Goal: Task Accomplishment & Management: Use online tool/utility

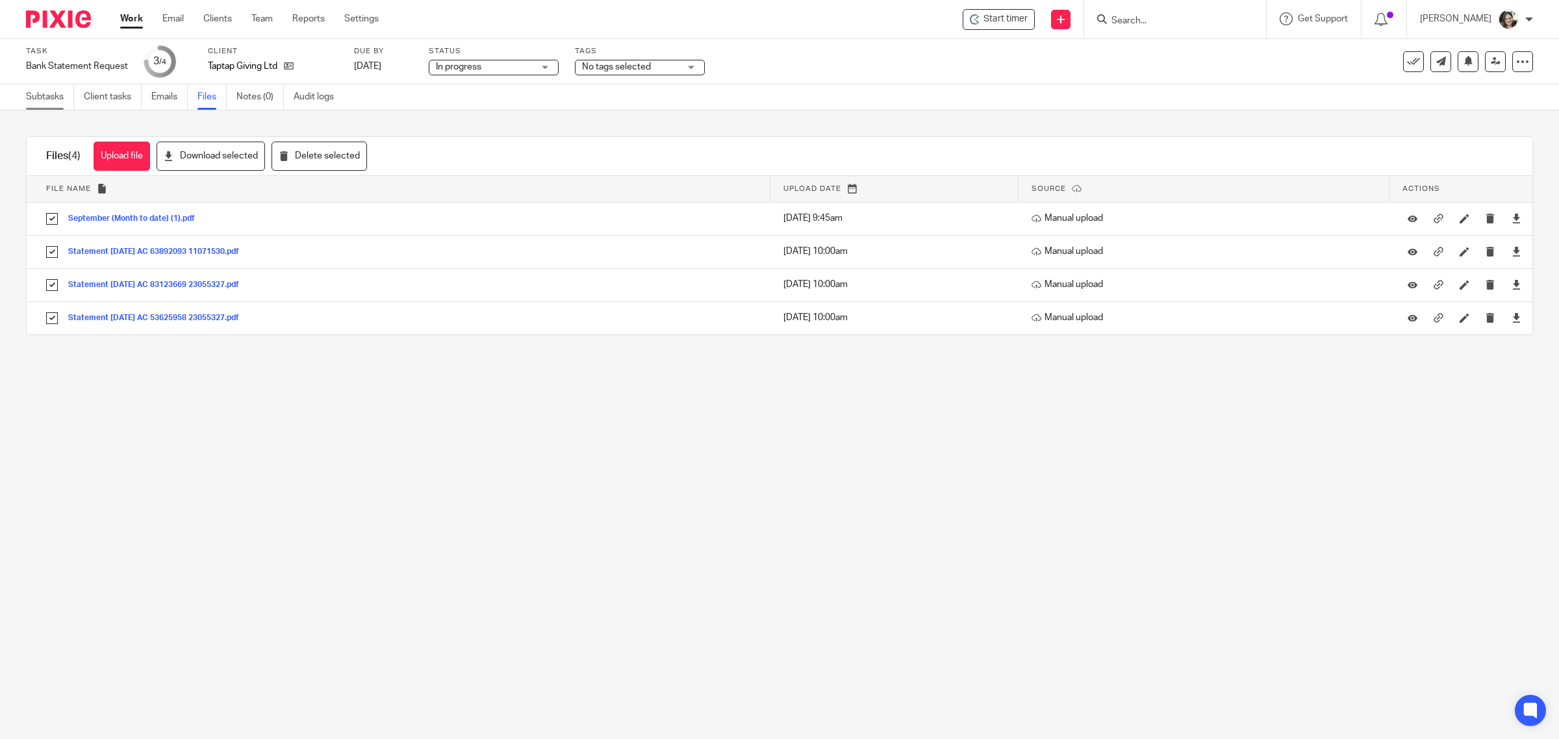
click at [49, 93] on link "Subtasks" at bounding box center [50, 96] width 48 height 25
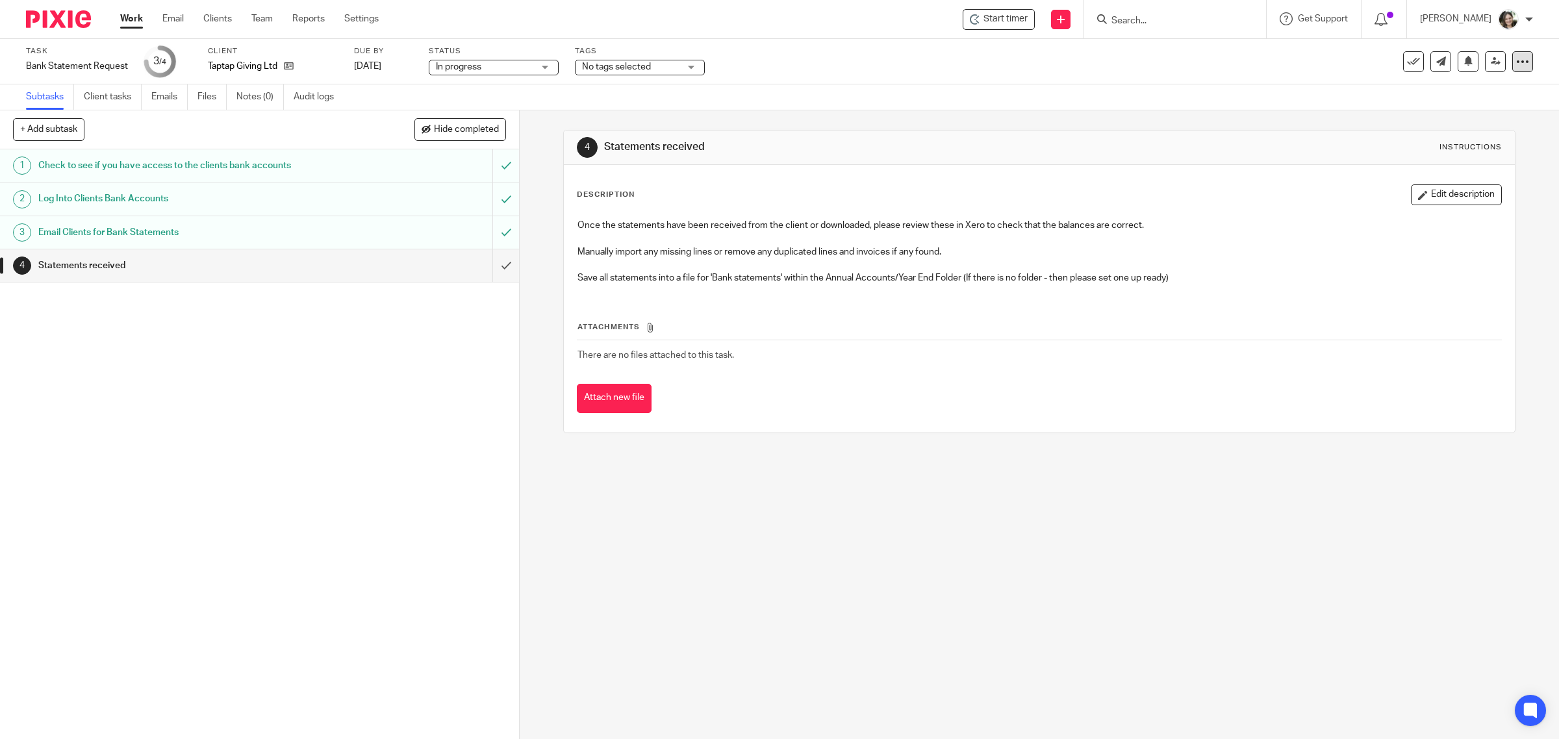
click at [1516, 62] on icon at bounding box center [1522, 61] width 13 height 13
click at [1445, 115] on link "Advanced task editor" at bounding box center [1470, 112] width 86 height 9
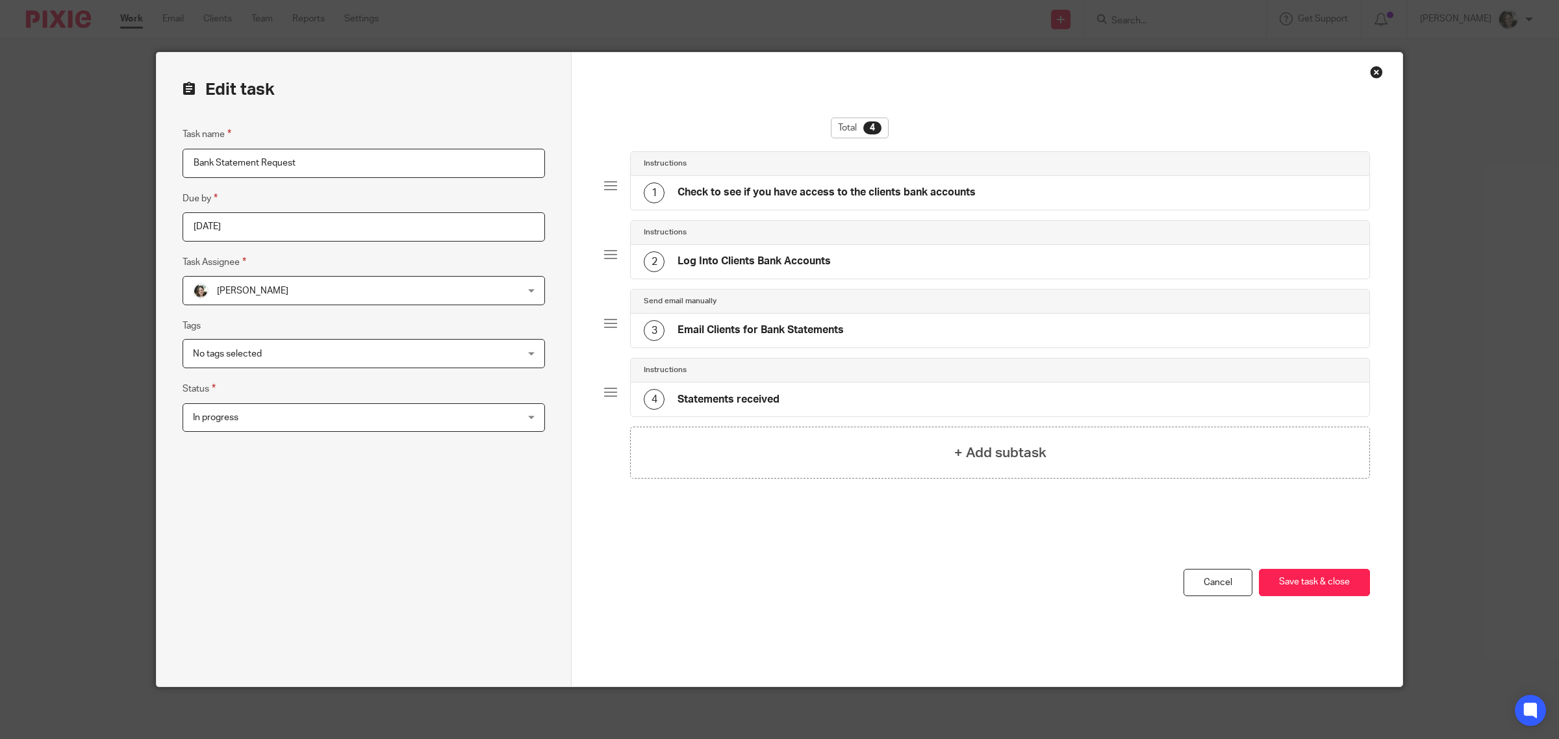
click at [713, 401] on h4 "Statements received" at bounding box center [728, 400] width 102 height 14
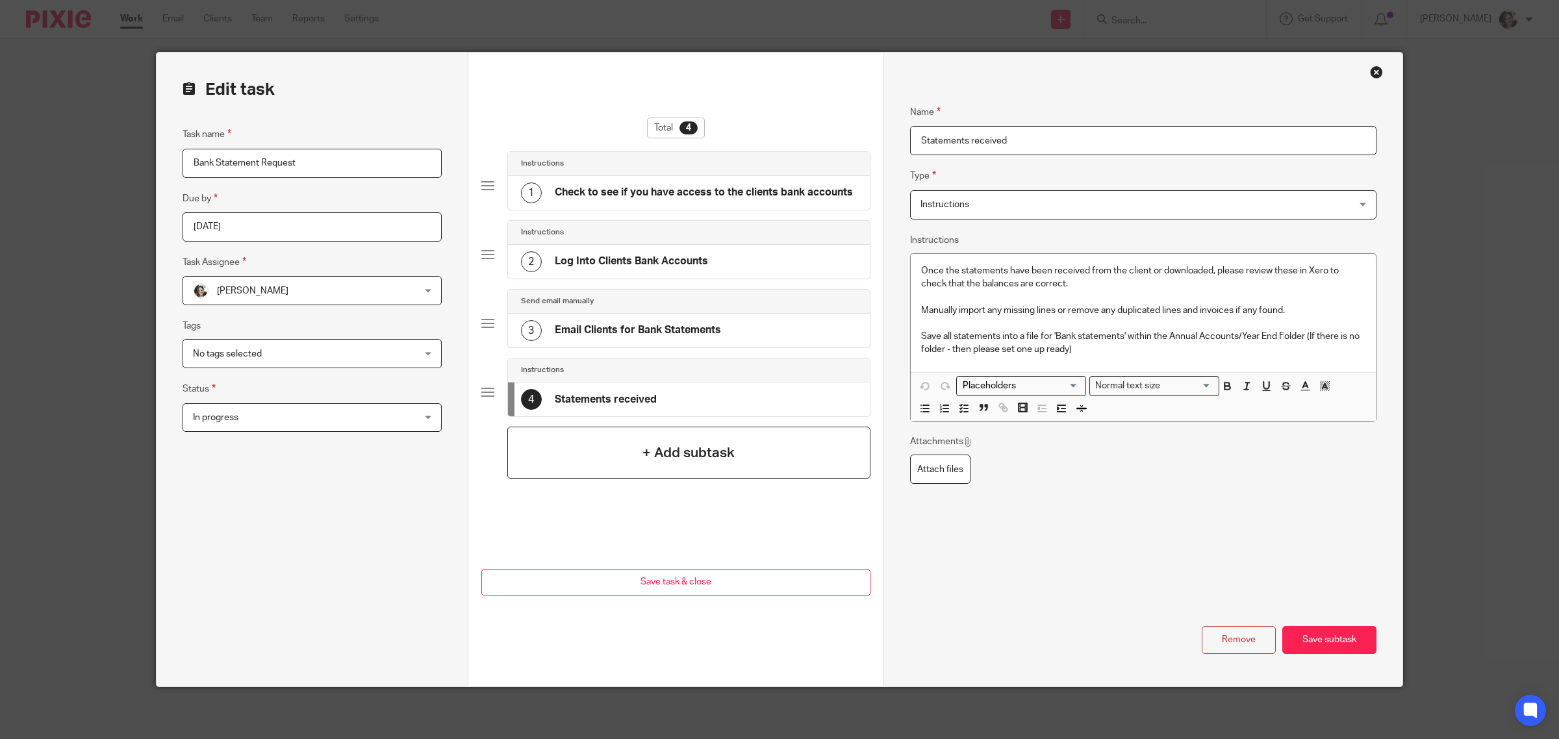
click at [635, 453] on div "+ Add subtask" at bounding box center [688, 453] width 363 height 52
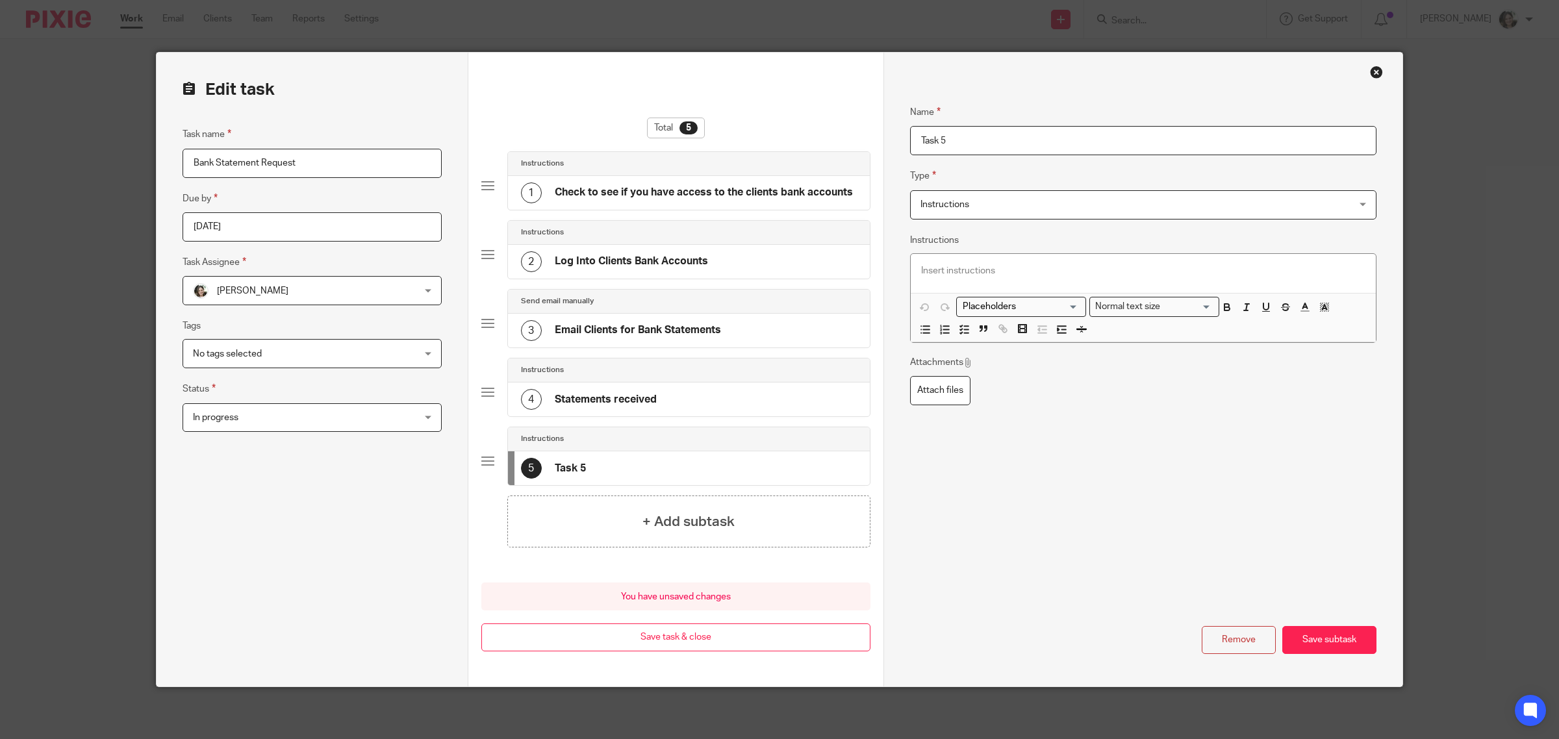
drag, startPoint x: 948, startPoint y: 140, endPoint x: 905, endPoint y: 131, distance: 44.6
click at [910, 131] on input "Task 5" at bounding box center [1143, 140] width 466 height 29
type input "Review discrepancies"
click at [960, 207] on span "Instructions" at bounding box center [944, 204] width 49 height 9
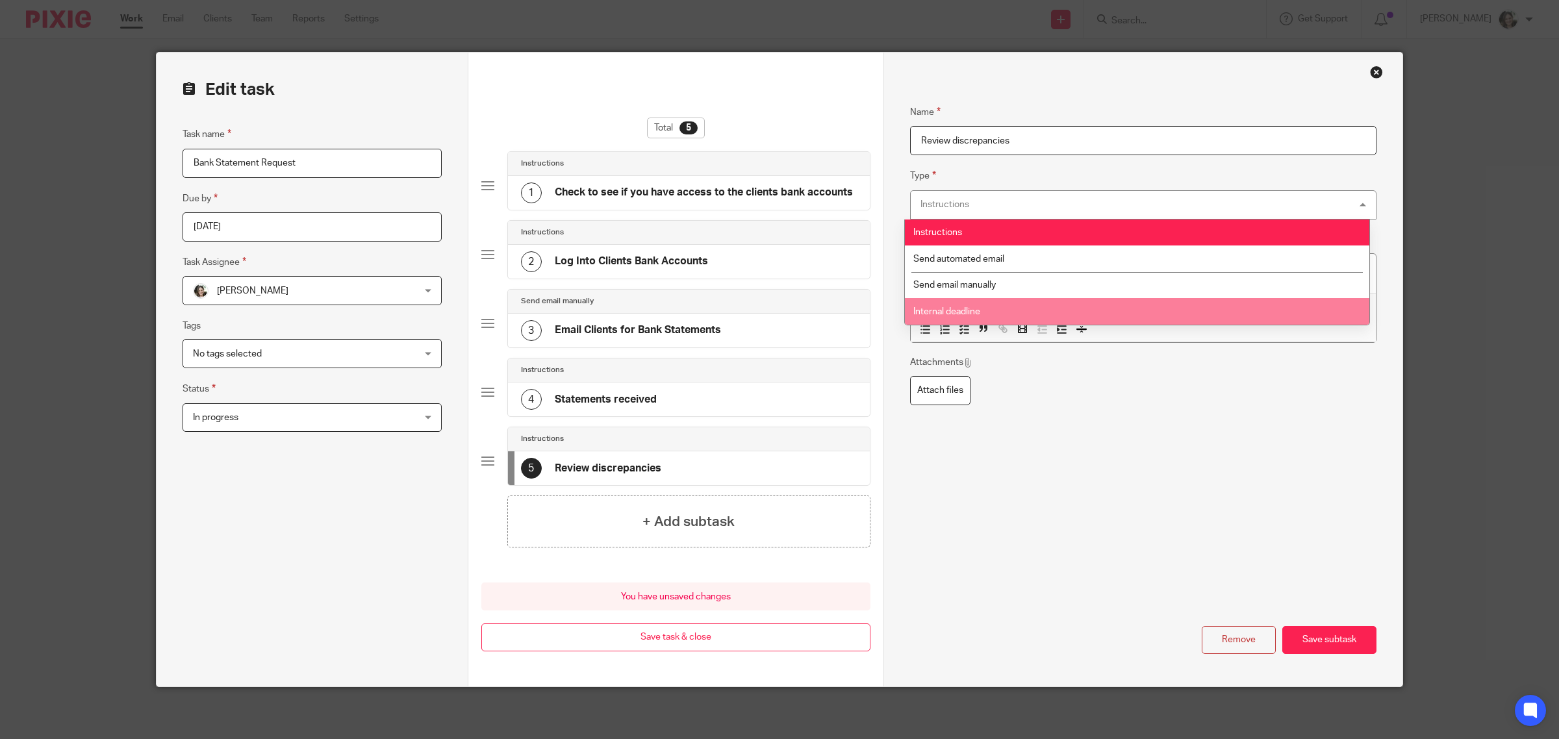
click at [1025, 419] on div "Name Review discrepancies Type Instructions Instructions Instructions Send auto…" at bounding box center [1143, 258] width 466 height 346
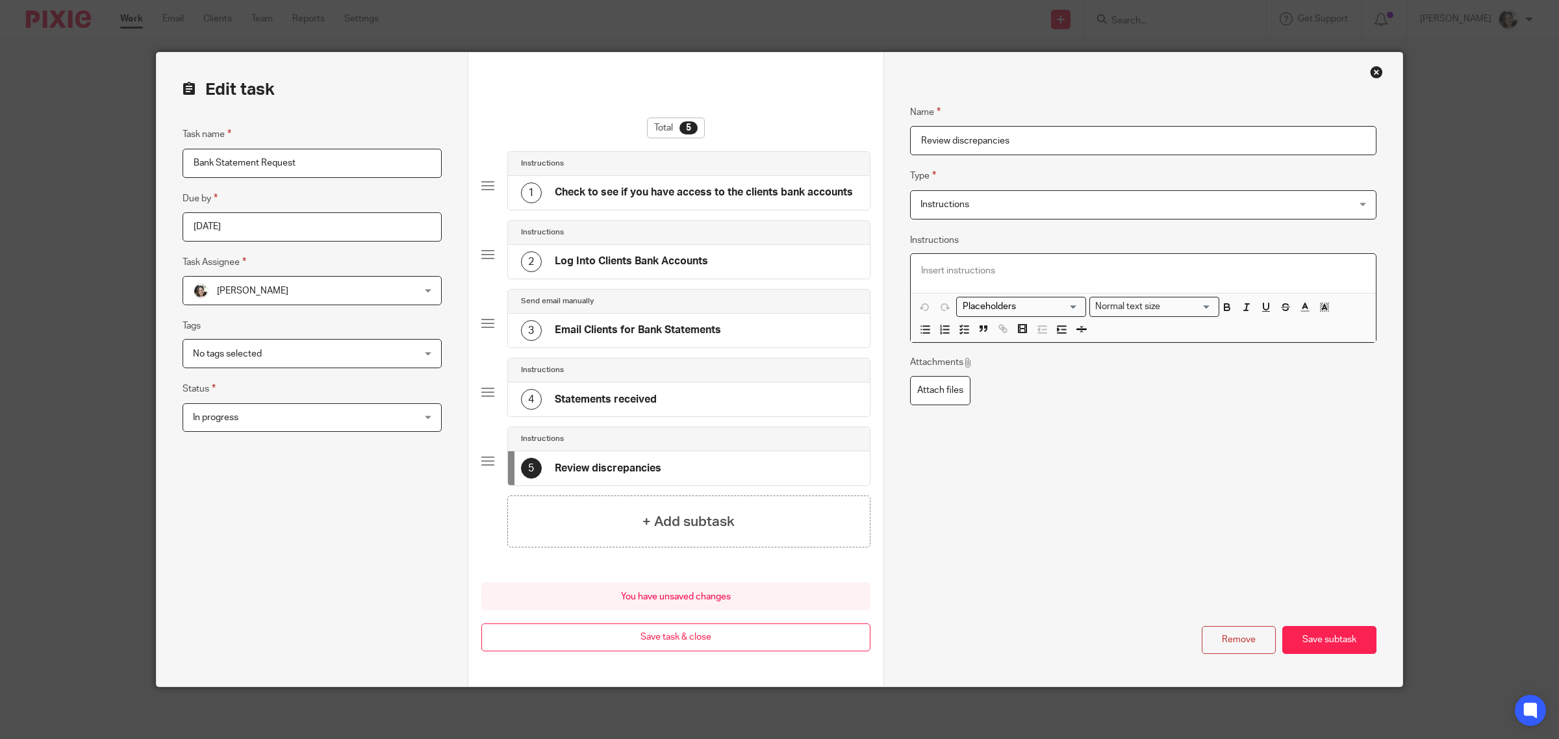
click at [988, 276] on p at bounding box center [1143, 270] width 444 height 13
click at [927, 275] on p at bounding box center [1143, 270] width 444 height 13
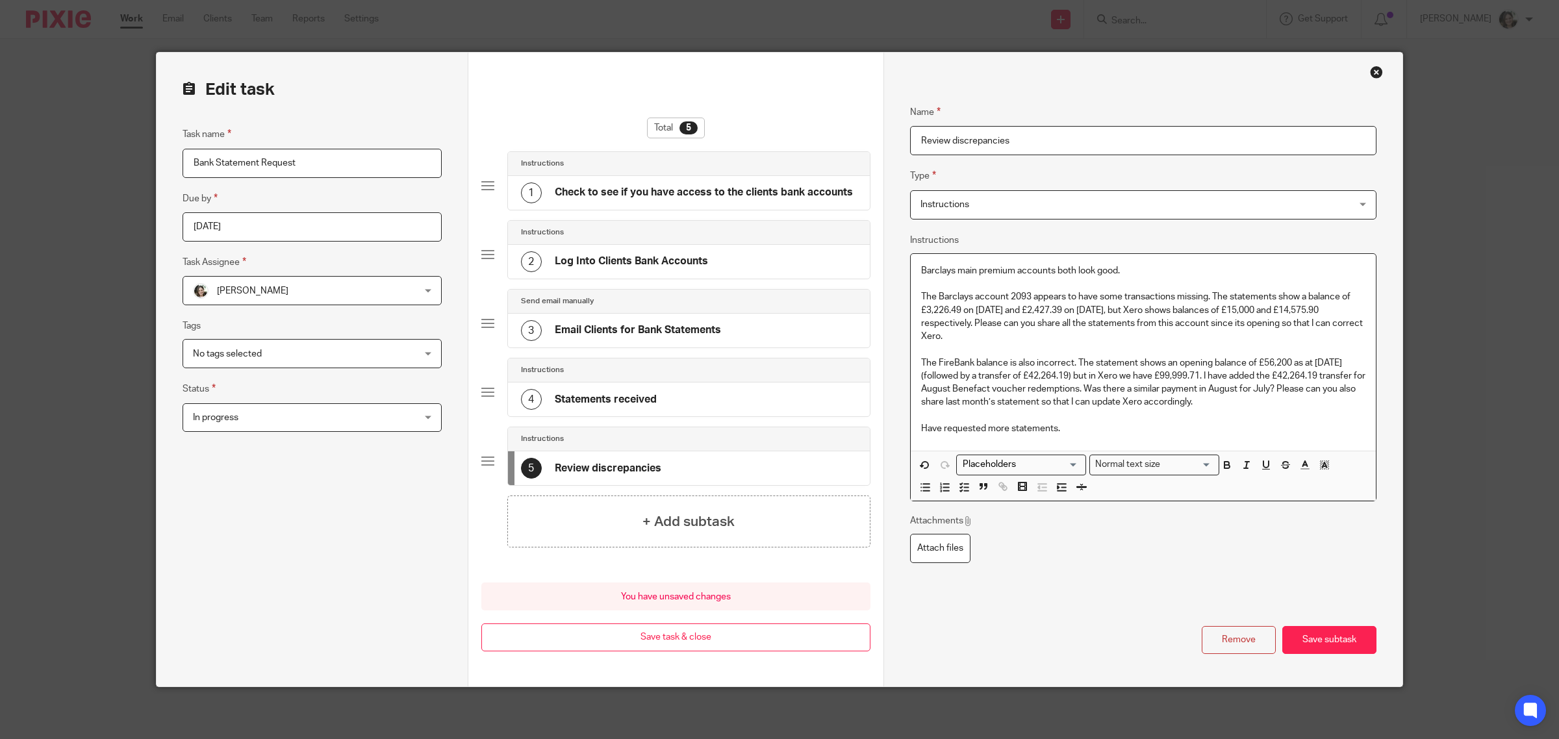
click at [1023, 138] on input "Review discrepancies" at bounding box center [1143, 140] width 466 height 29
type input "Review discrepancies: FireBank and Barclays"
click at [1093, 570] on div "Name Review discrepancies: FireBank and Barclays Type Instructions Instructions…" at bounding box center [1143, 337] width 466 height 504
click at [1326, 636] on button "Save subtask" at bounding box center [1329, 640] width 94 height 28
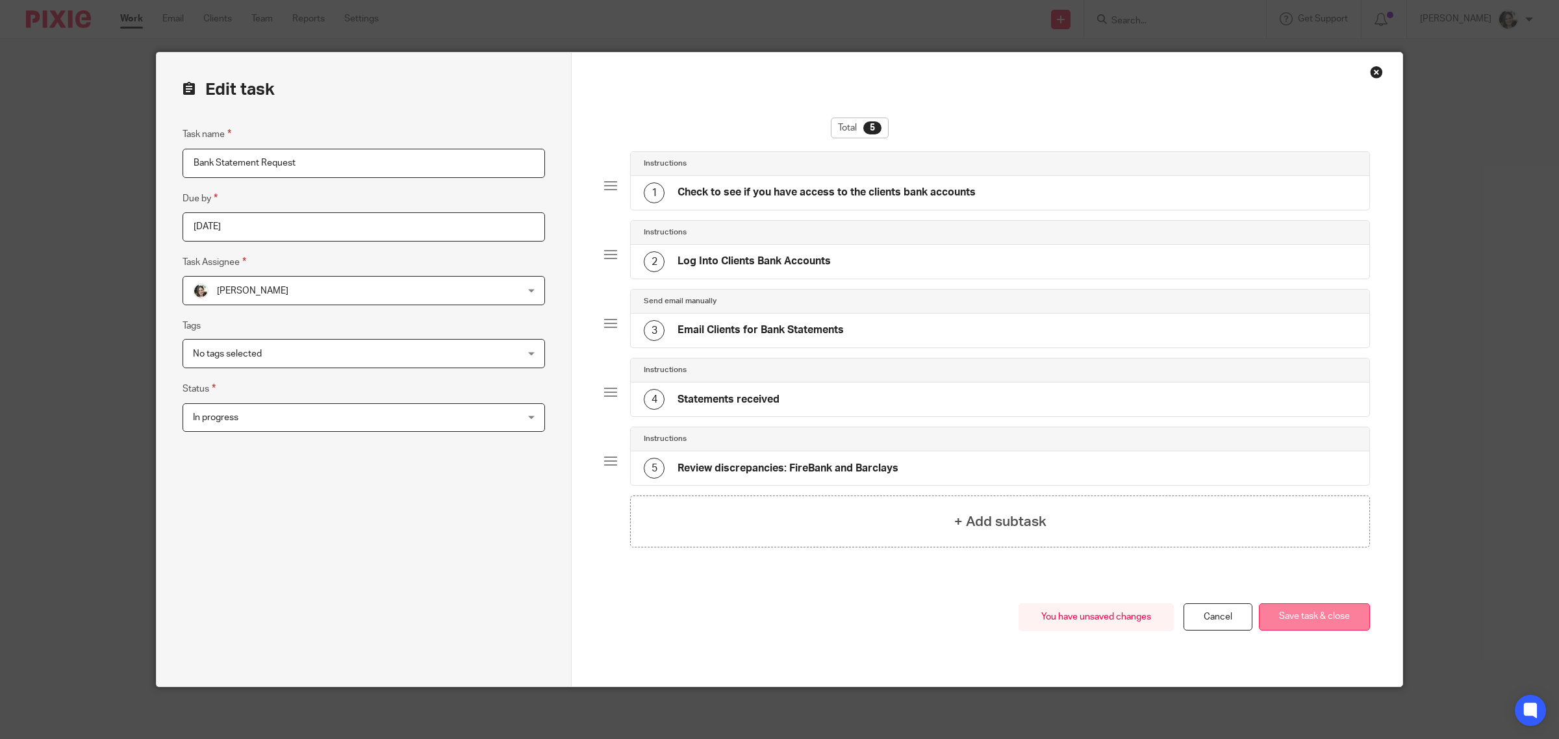
click at [1312, 614] on button "Save task & close" at bounding box center [1313, 617] width 111 height 28
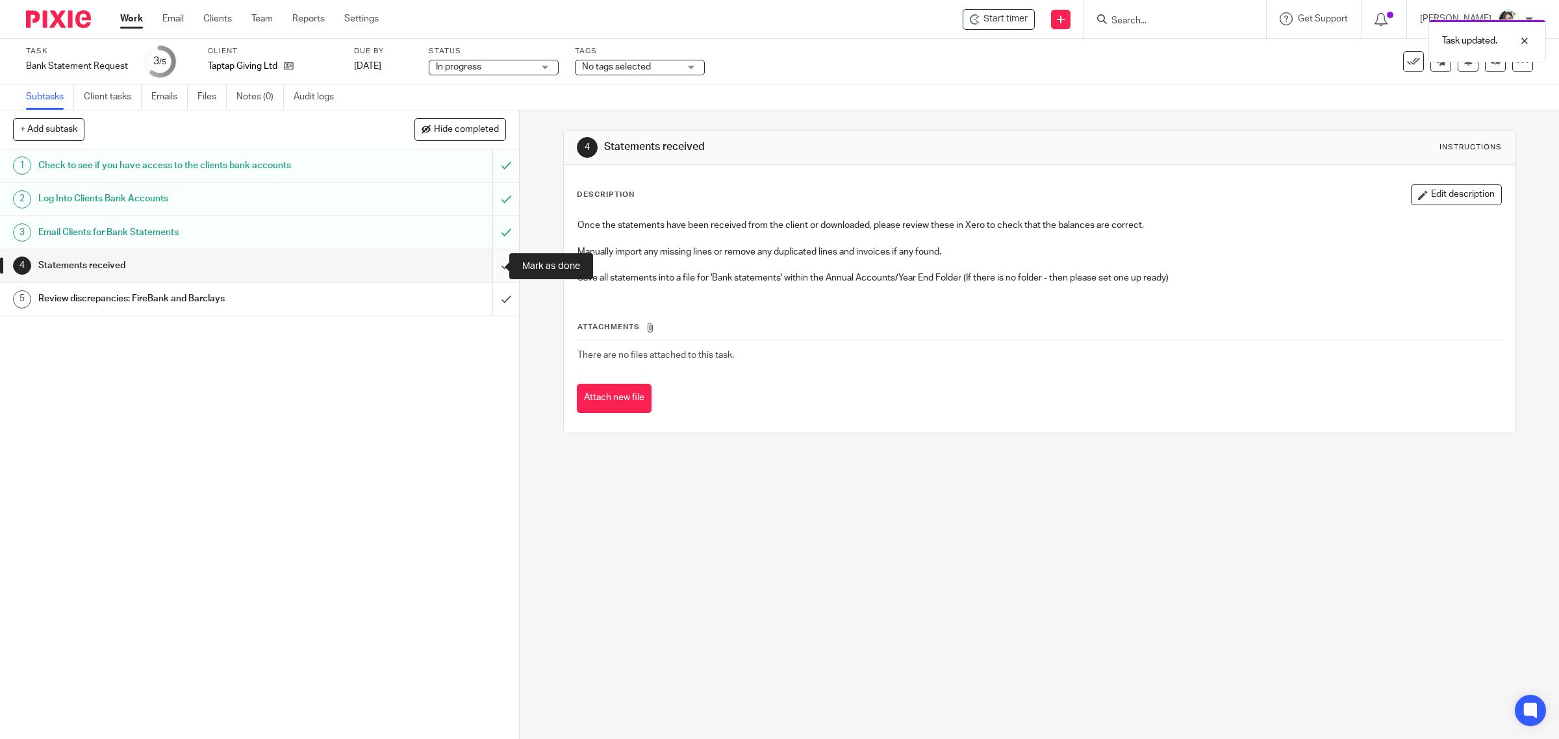
click at [484, 266] on input "submit" at bounding box center [259, 265] width 519 height 32
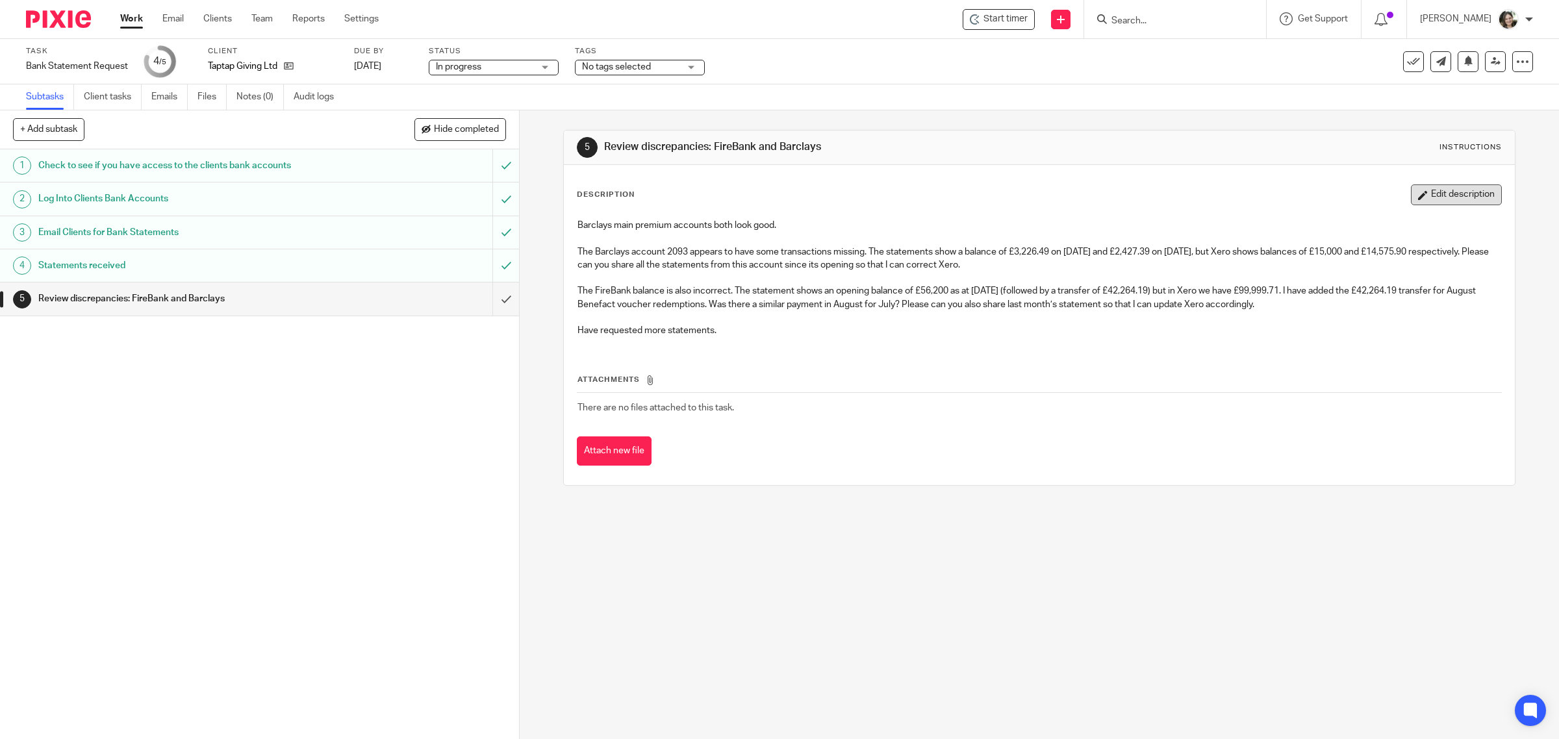
click at [1421, 196] on button "Edit description" at bounding box center [1455, 194] width 91 height 21
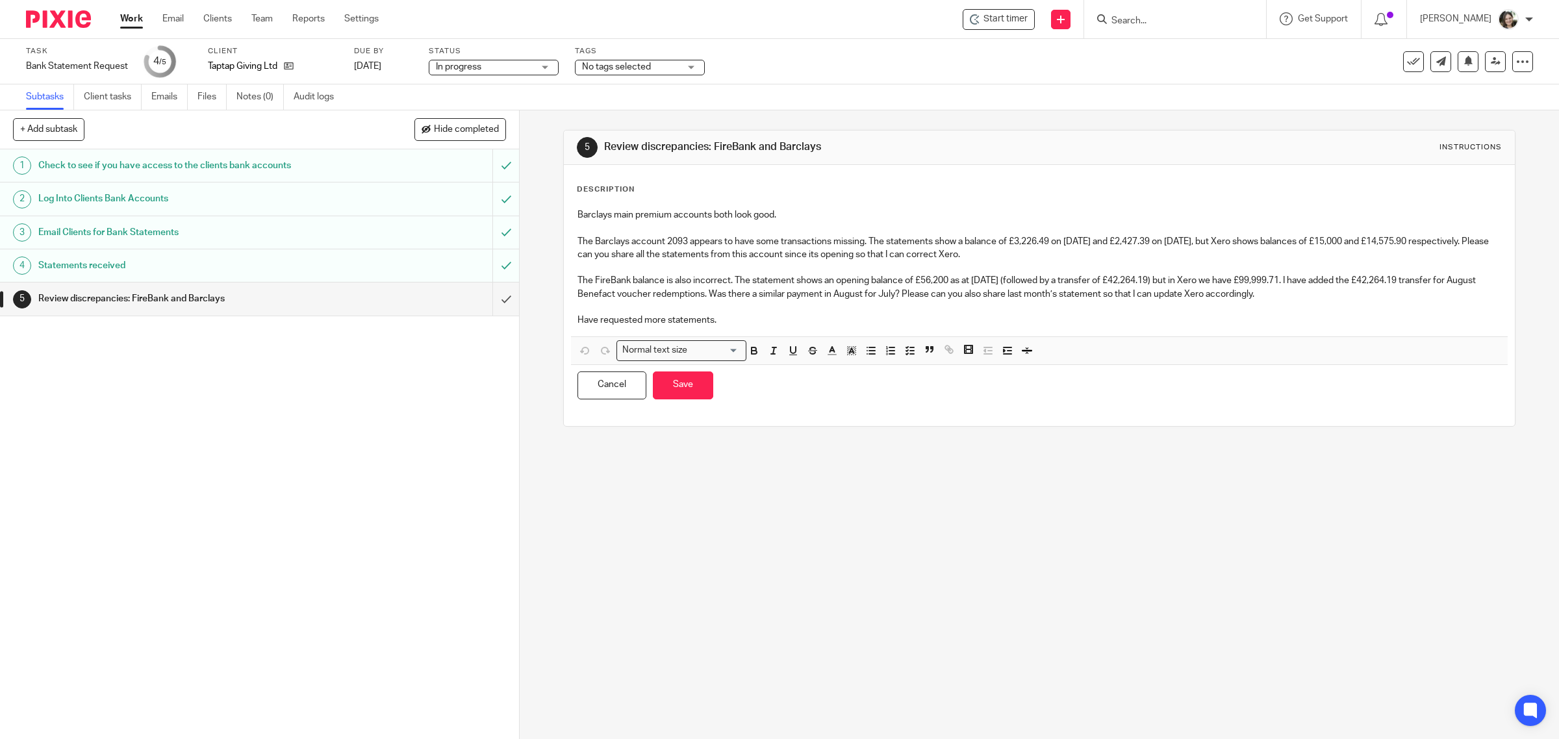
click at [742, 319] on p "Have requested more statements." at bounding box center [1039, 320] width 924 height 13
click at [571, 316] on div "Barclays main premium accounts both look good. The Barclays account 2093 appear…" at bounding box center [1039, 269] width 937 height 134
click at [677, 388] on button "Save" at bounding box center [683, 385] width 60 height 28
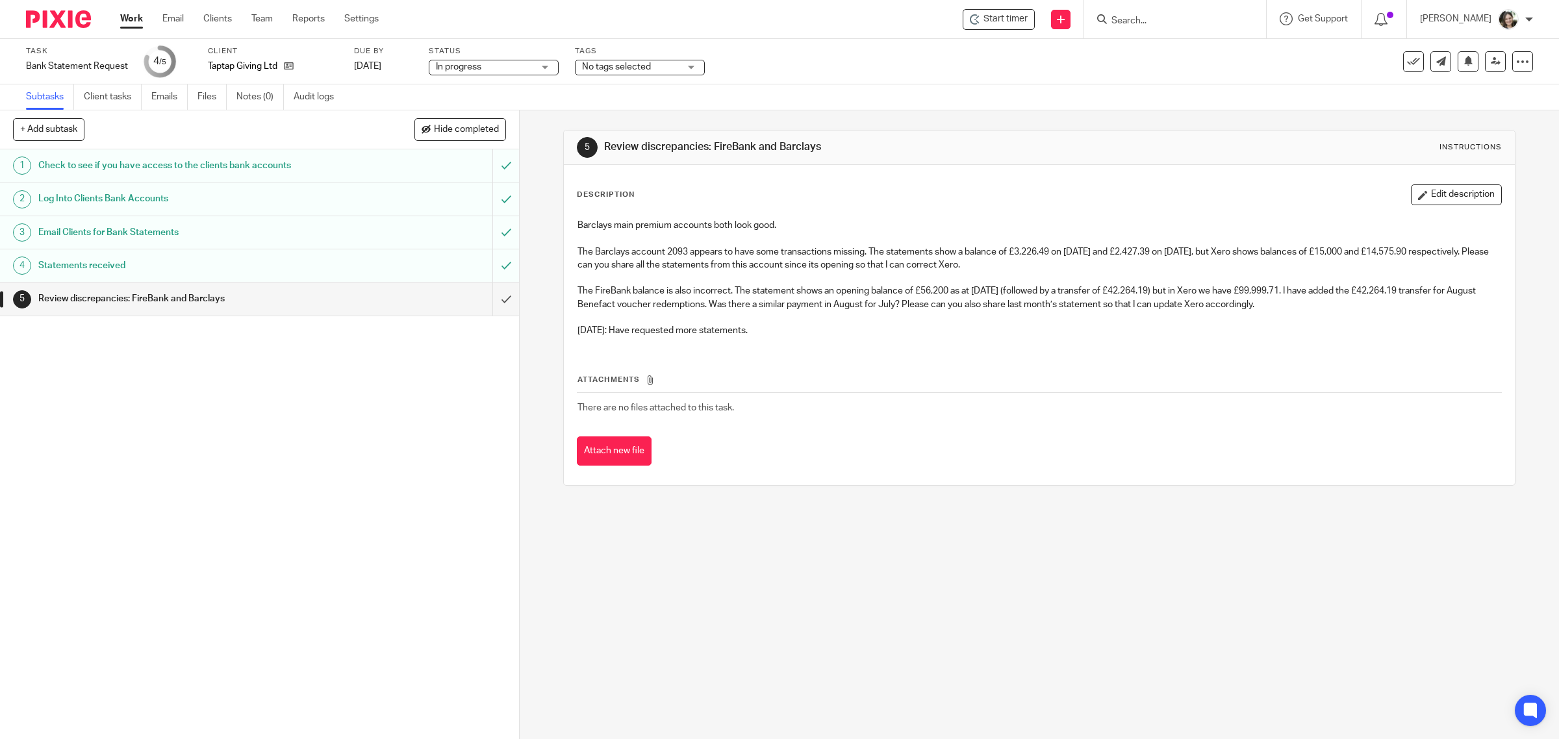
click at [83, 56] on label "Task" at bounding box center [77, 51] width 102 height 10
click at [79, 64] on div "Bank Statement Request Save Bank Statement Request" at bounding box center [77, 66] width 102 height 13
click at [604, 146] on h1 "Review discrepancies: FireBank and Barclays" at bounding box center [835, 147] width 462 height 14
click at [604, 145] on h1 "Review discrepancies: FireBank and Barclays" at bounding box center [835, 147] width 462 height 14
drag, startPoint x: 602, startPoint y: 147, endPoint x: 822, endPoint y: 159, distance: 220.5
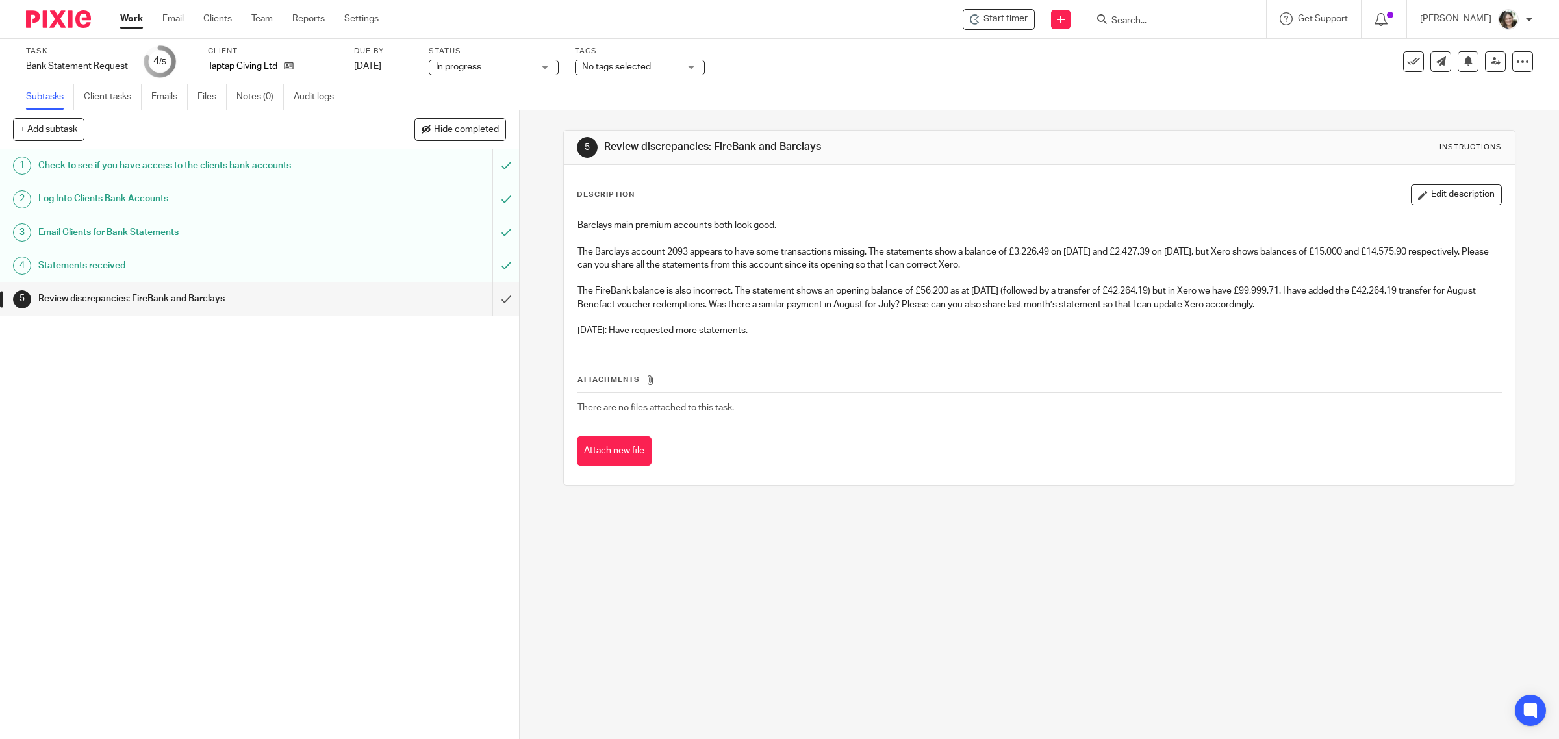
click at [822, 159] on div "5 Review discrepancies: FireBank and Barclays Instructions" at bounding box center [1039, 148] width 951 height 34
copy h1 "Review discrepancies: FireBank and Barclays"
click at [59, 66] on div "Bank Statement Request Save Bank Statement Request" at bounding box center [121, 67] width 190 height 15
paste input "Review discrepancies: FireBank and Barclays"
type input "Review discrepancies: FireBank and Barclays"
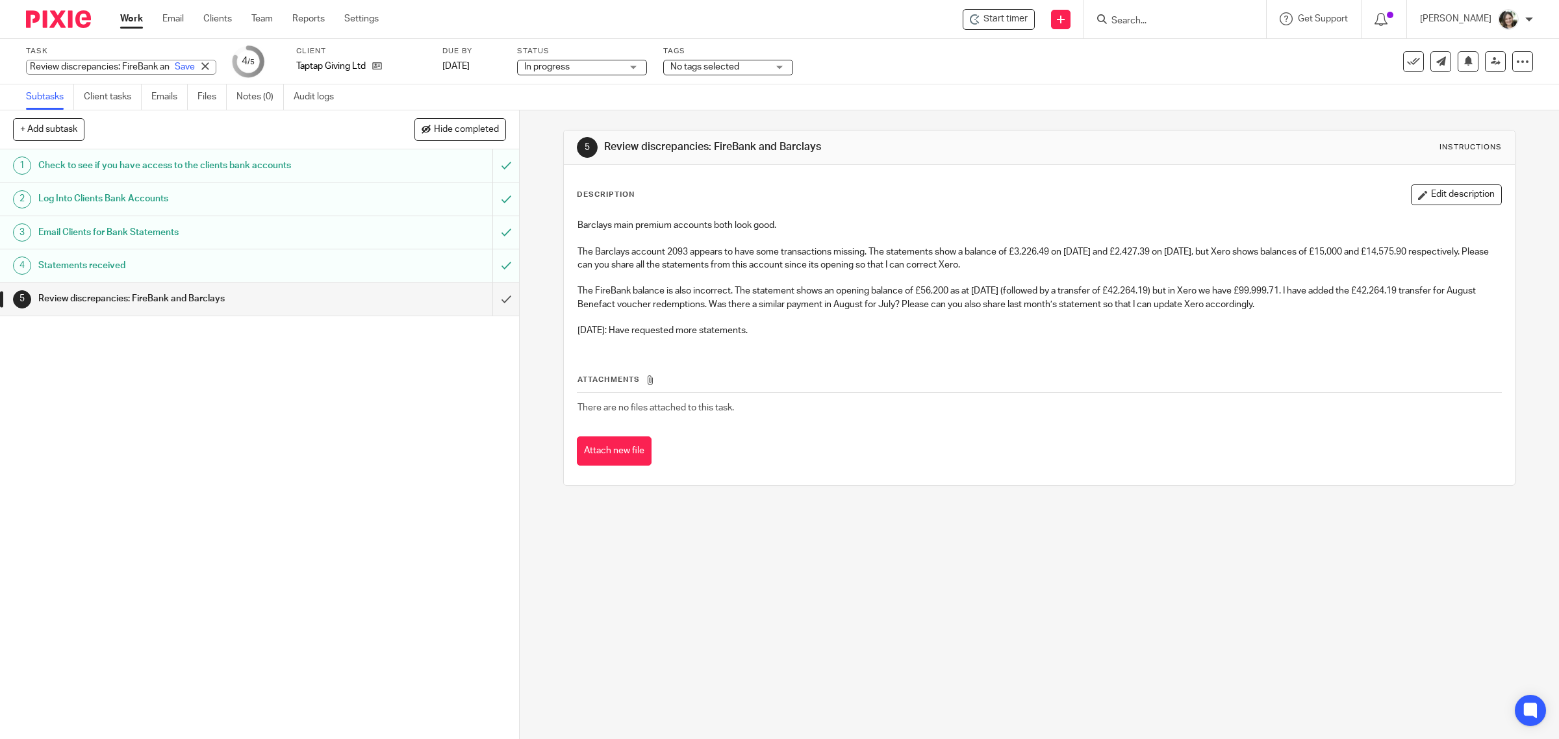
scroll to position [0, 63]
click at [174, 459] on div "1 Check to see if you have access to the clients bank accounts 2 Log Into Clien…" at bounding box center [259, 444] width 519 height 590
